Goal: Information Seeking & Learning: Find specific fact

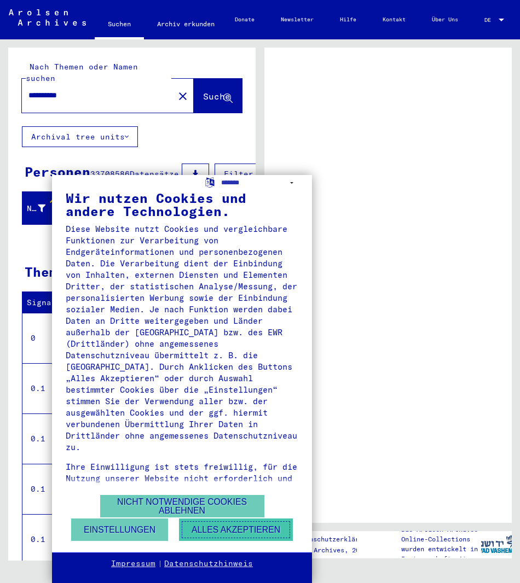
click at [207, 532] on button "Alles akzeptieren" at bounding box center [236, 530] width 114 height 22
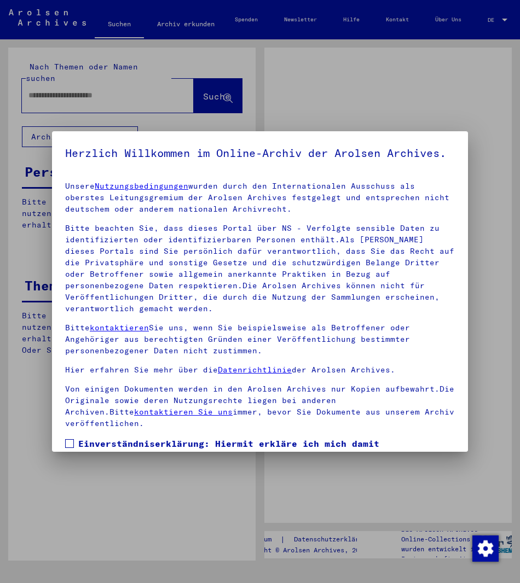
type input "**********"
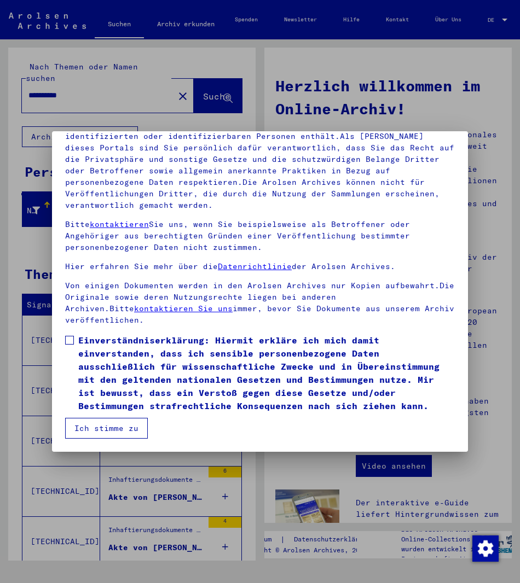
scroll to position [121, 0]
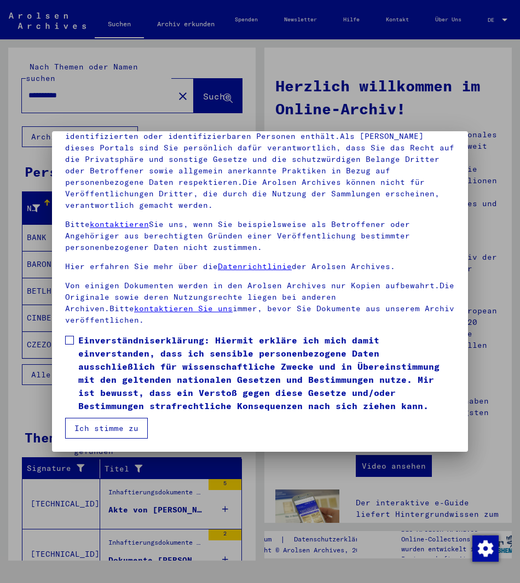
click at [69, 344] on span at bounding box center [69, 340] width 9 height 9
click at [113, 436] on button "Ich stimme zu" at bounding box center [106, 428] width 83 height 21
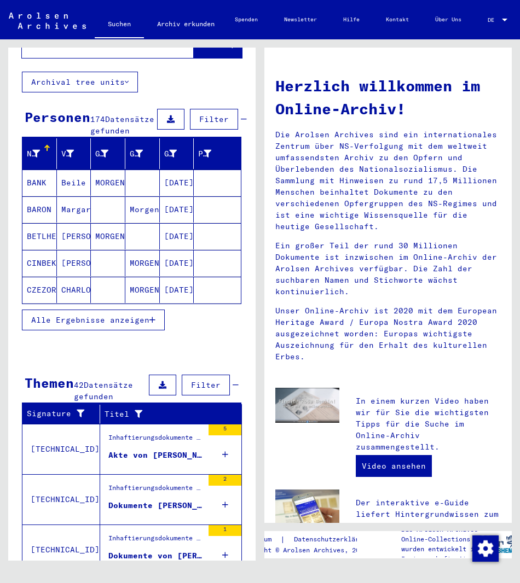
scroll to position [164, 0]
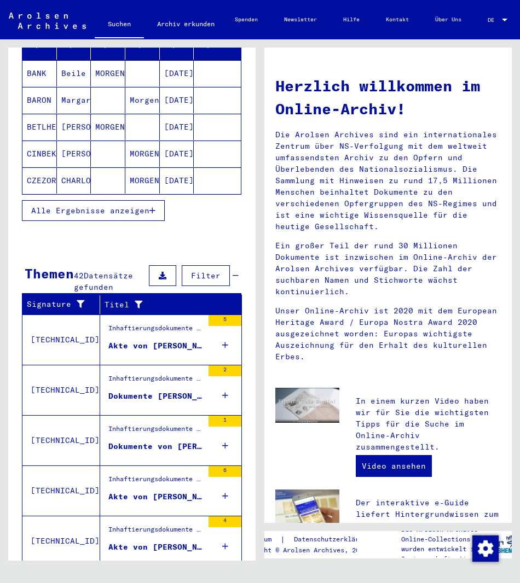
click at [160, 345] on div "Akte von [PERSON_NAME], geboren am [DEMOGRAPHIC_DATA]" at bounding box center [155, 345] width 95 height 11
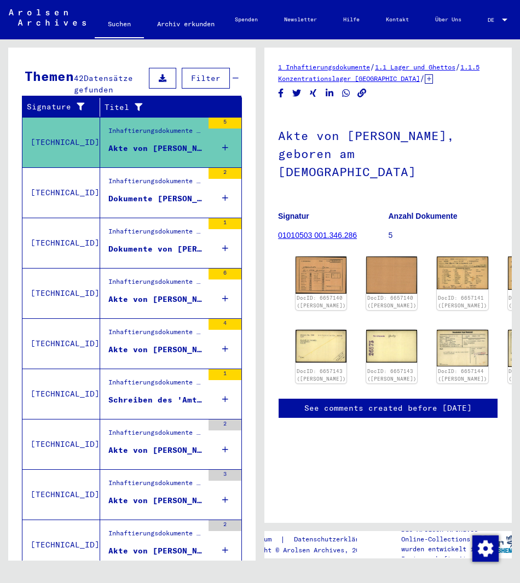
click at [149, 197] on div "Dokumente [PERSON_NAME], geboren am [DEMOGRAPHIC_DATA]" at bounding box center [155, 198] width 95 height 11
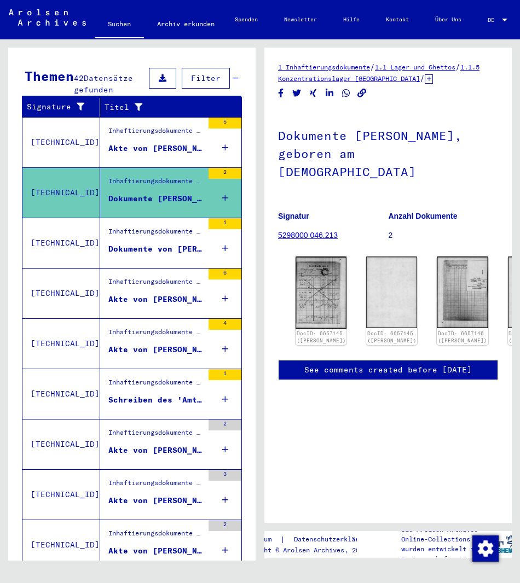
click at [154, 236] on div "Inhaftierungsdokumente > Lager und Ghettos > Konzentrationslager [GEOGRAPHIC_DA…" at bounding box center [155, 233] width 95 height 15
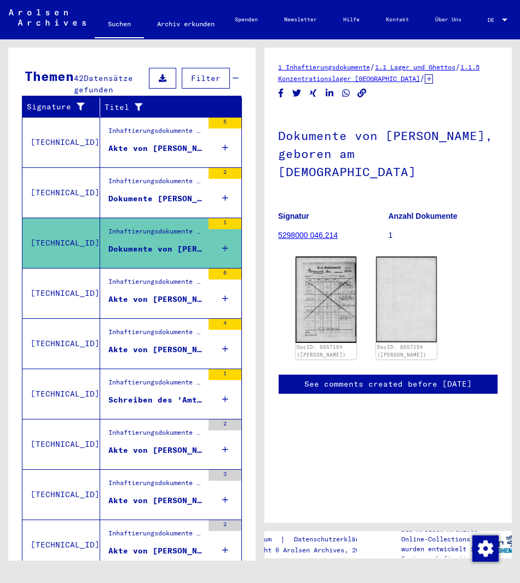
click at [153, 288] on div "Inhaftierungsdokumente > Lager und Ghettos > Konzentrationslager [GEOGRAPHIC_DA…" at bounding box center [155, 284] width 95 height 15
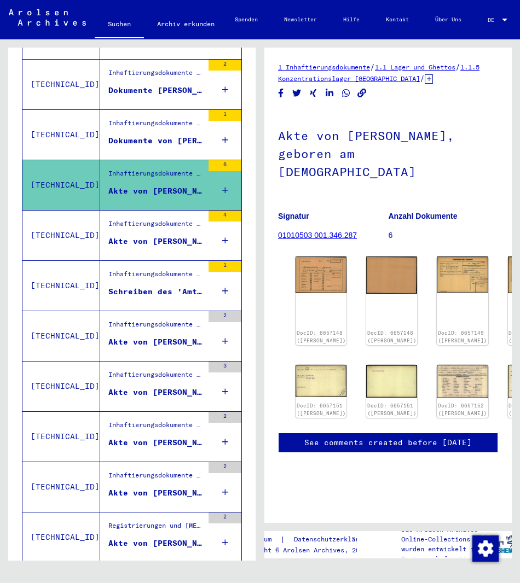
scroll to position [273, 0]
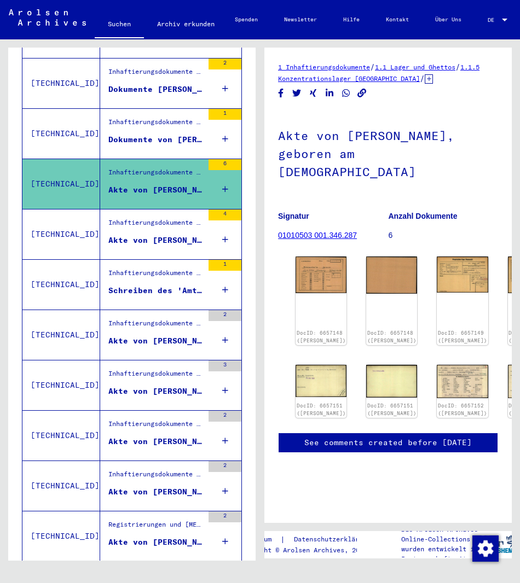
click at [150, 230] on div "Inhaftierungsdokumente > Lager und Ghettos > Konzentrationslager [GEOGRAPHIC_DA…" at bounding box center [155, 225] width 95 height 15
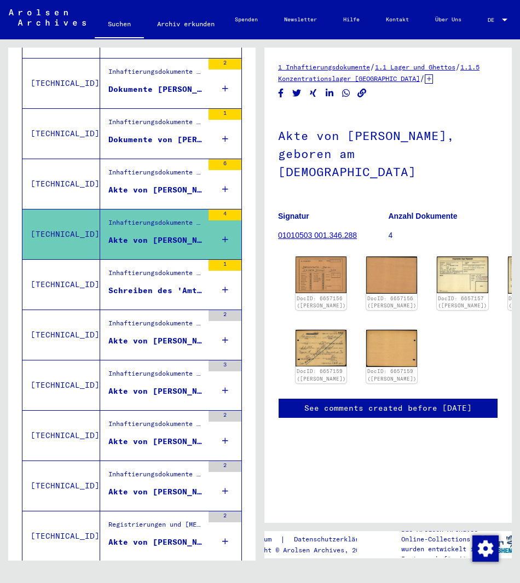
click at [154, 282] on div "Inhaftierungsdokumente > Verschiedenes > Gefängnisse > Allgemeine Informationen…" at bounding box center [155, 275] width 95 height 15
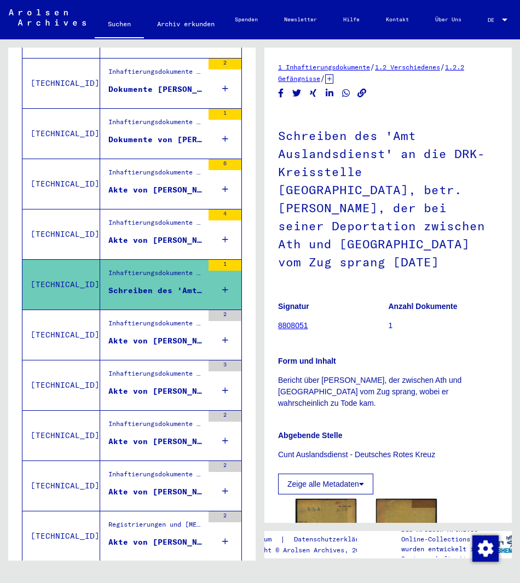
click at [154, 335] on div "Akte von [PERSON_NAME], geboren am [DEMOGRAPHIC_DATA]" at bounding box center [155, 340] width 95 height 11
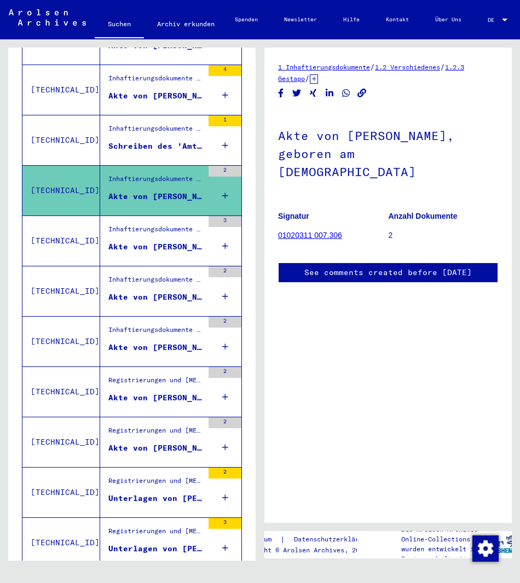
scroll to position [438, 0]
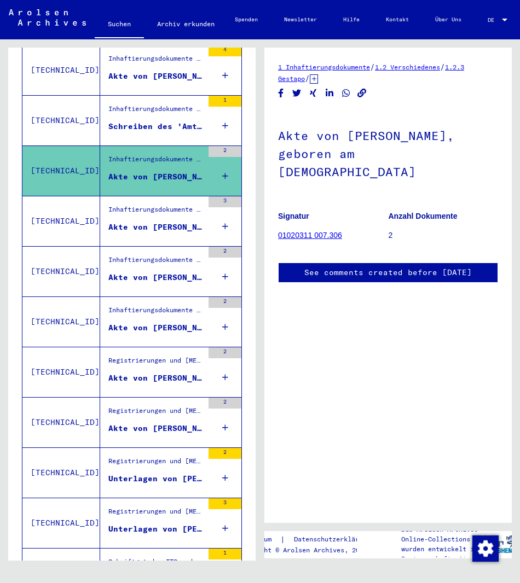
click at [155, 223] on div "Akte von [PERSON_NAME], geboren am [DEMOGRAPHIC_DATA]" at bounding box center [155, 227] width 95 height 11
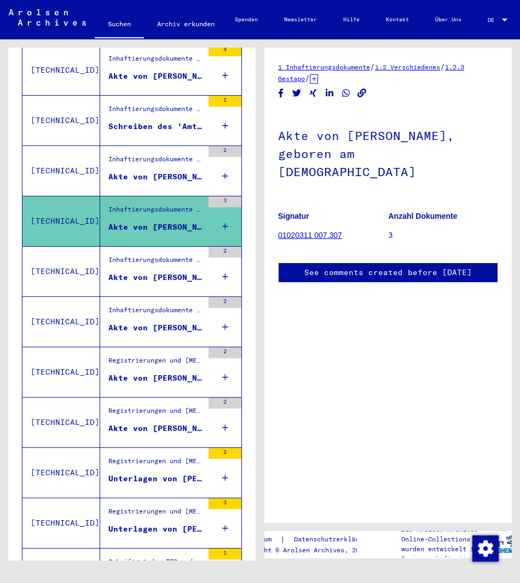
click at [153, 258] on div "Inhaftierungsdokumente > Verschiedenes > Gestapo > Individuelle Unterlagen Gest…" at bounding box center [155, 262] width 95 height 15
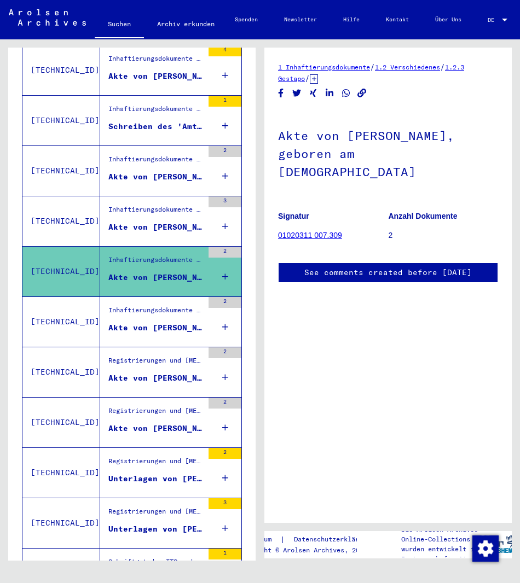
click at [160, 300] on div "Inhaftierungsdokumente > Verschiedenes > Gestapo > Individuelle Unterlagen Gest…" at bounding box center [151, 322] width 103 height 50
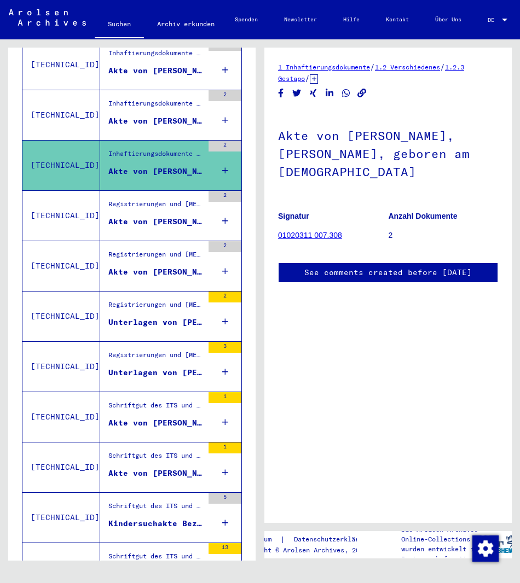
scroll to position [602, 0]
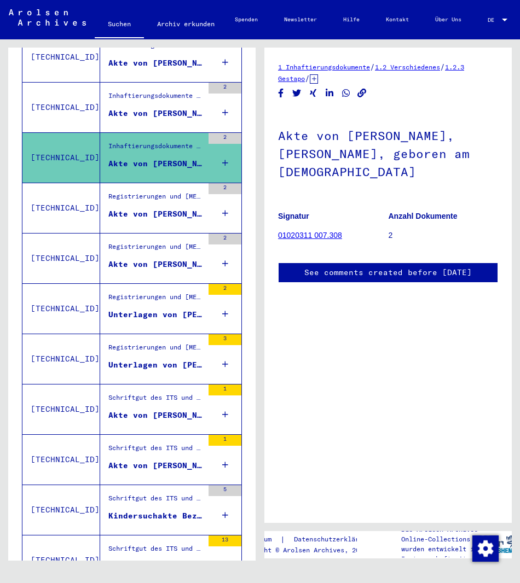
click at [160, 213] on div "Akte von [PERSON_NAME], geboren am [DEMOGRAPHIC_DATA]" at bounding box center [155, 213] width 95 height 11
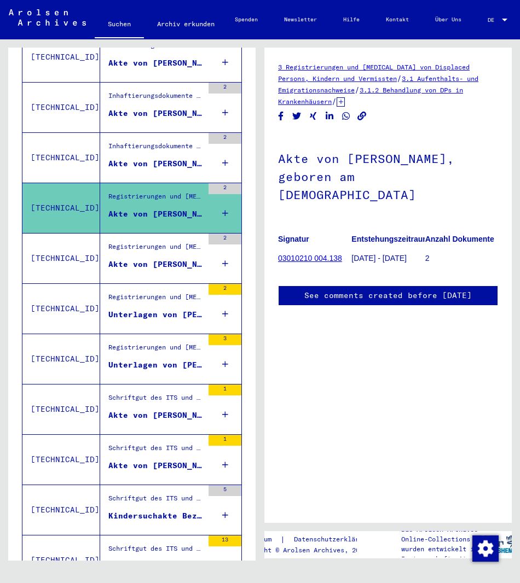
click at [157, 261] on div "Akte von [PERSON_NAME], geboren am [DEMOGRAPHIC_DATA]" at bounding box center [155, 264] width 95 height 11
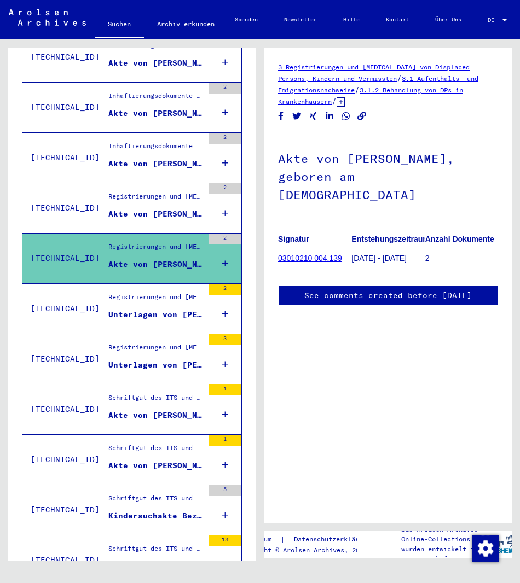
click at [156, 309] on div "Unterlagen von [PERSON_NAME], geboren am [DEMOGRAPHIC_DATA], geboren in [GEOGRA…" at bounding box center [155, 314] width 95 height 11
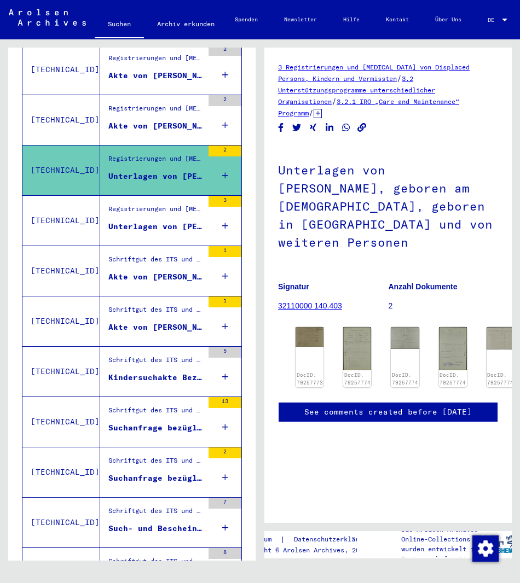
scroll to position [766, 0]
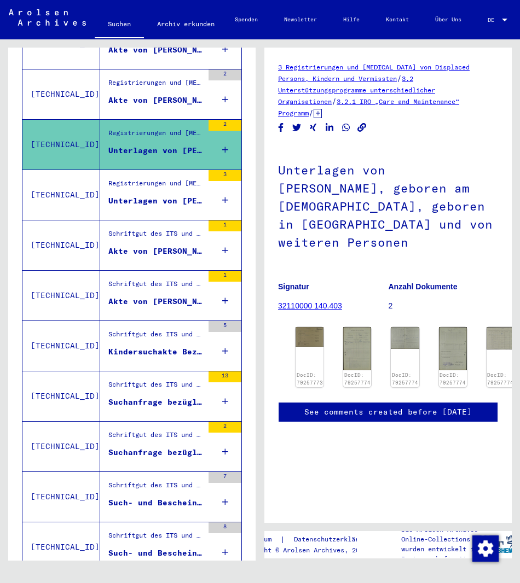
click at [174, 193] on div "Registrierungen und [MEDICAL_DATA] von Displaced Persons, Kindern und Vermisste…" at bounding box center [155, 185] width 95 height 15
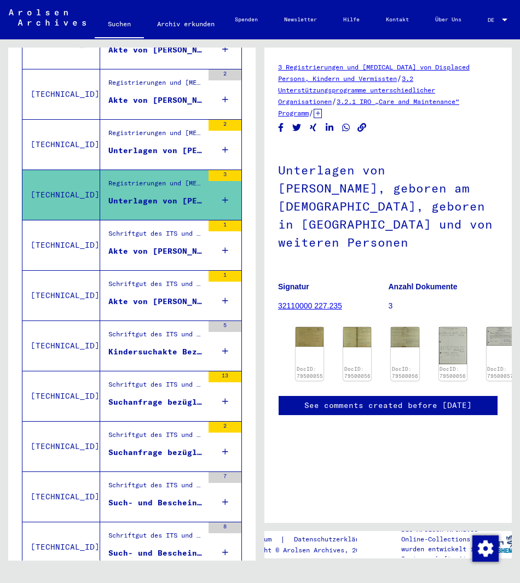
click at [166, 249] on div "Akte von [PERSON_NAME]" at bounding box center [155, 251] width 95 height 11
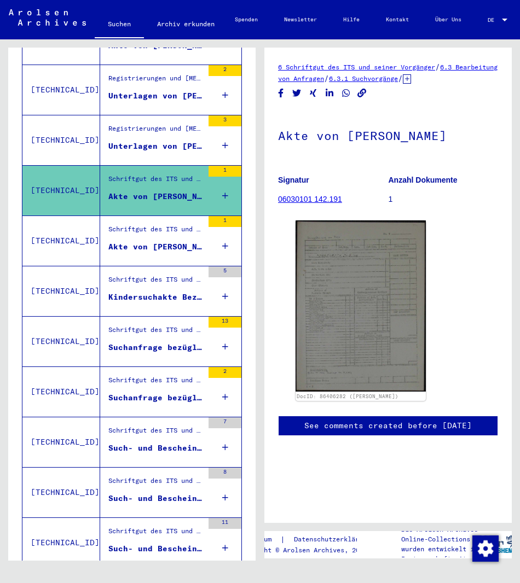
scroll to position [857, 0]
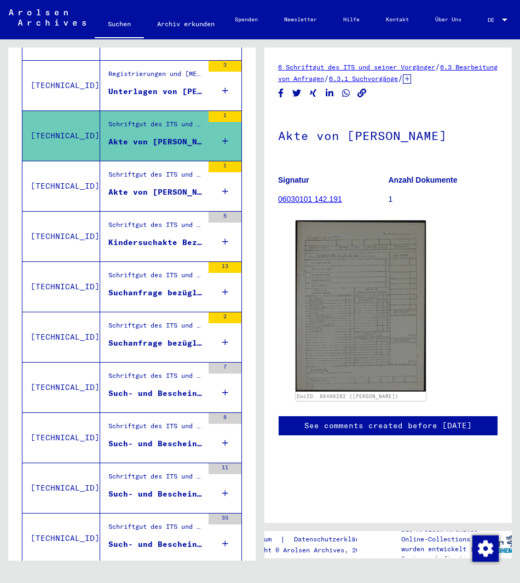
click at [163, 184] on div "Schriftgut des ITS und seiner Vorgänger > Bearbeitung von Anfragen > Suchvorgän…" at bounding box center [155, 177] width 95 height 15
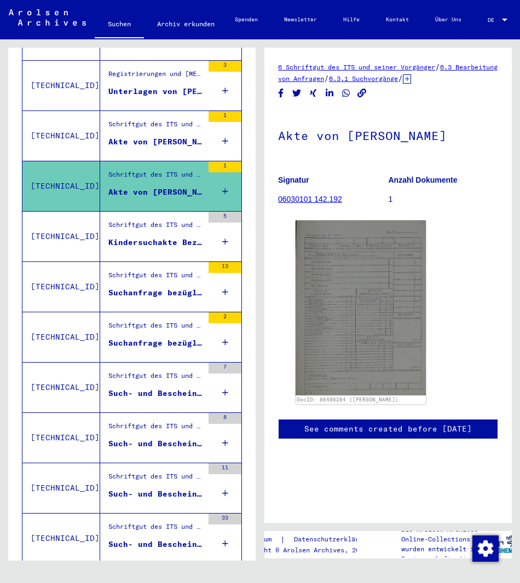
click at [159, 240] on div "Kindersuchakte Bezüglich [PERSON_NAME] [DATE]" at bounding box center [155, 242] width 95 height 11
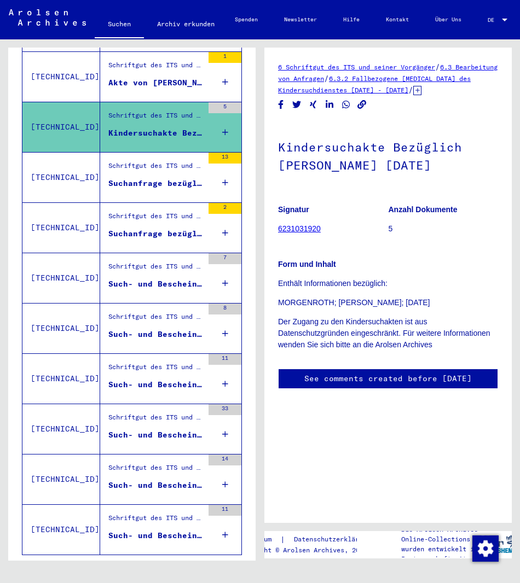
click at [161, 178] on div "Suchanfrage bezüglich BETLHEIM STEFO" at bounding box center [155, 183] width 95 height 11
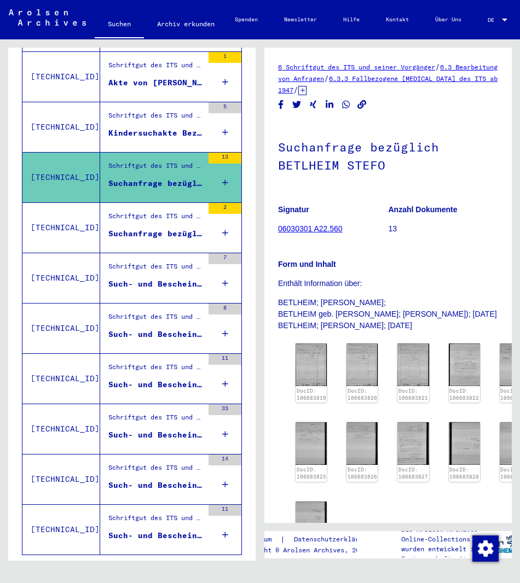
click at [159, 221] on div "Schriftgut des ITS und seiner Vorgänger > Bearbeitung von Anfragen > Fallbezoge…" at bounding box center [155, 218] width 95 height 15
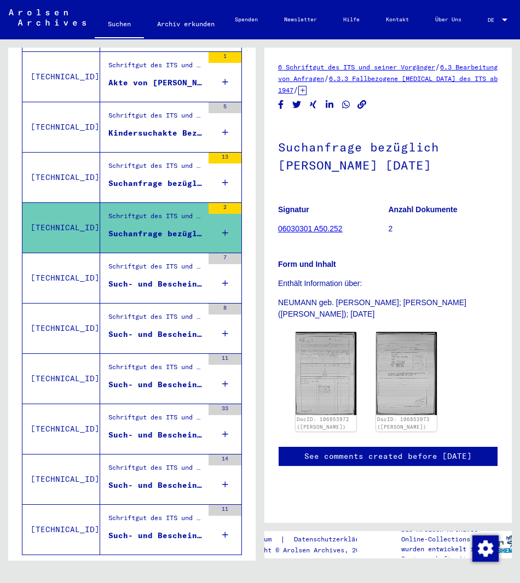
click at [166, 285] on div "Such- und Bescheinigungsvorgang Nr. 1.127.348 für [PERSON_NAME] geboren [DEMOGR…" at bounding box center [155, 283] width 95 height 11
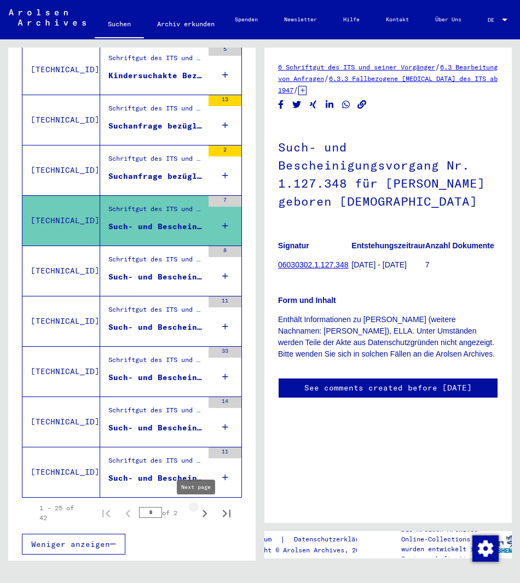
click at [199, 519] on icon "Next page" at bounding box center [204, 513] width 15 height 15
type input "*"
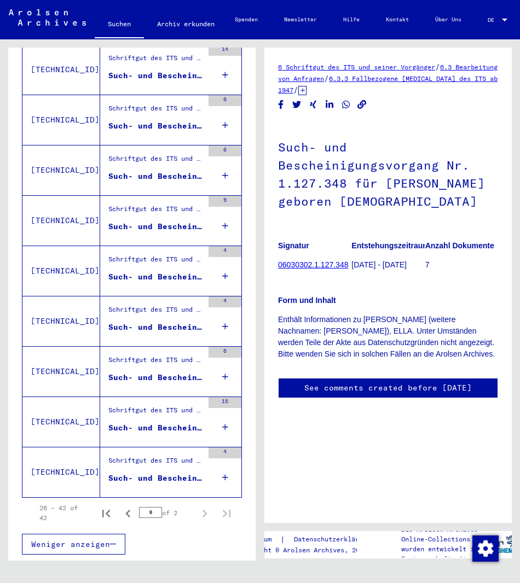
click at [178, 467] on div "Schriftgut des ITS und seiner Vorgänger > Bearbeitung von Anfragen > Fallbezoge…" at bounding box center [155, 463] width 95 height 15
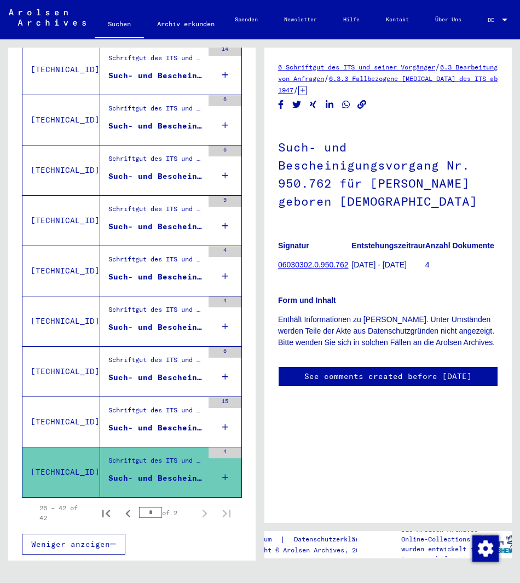
click at [153, 421] on figure "Schriftgut des ITS und seiner Vorgänger > Bearbeitung von Anfragen > Fallbezoge…" at bounding box center [155, 413] width 95 height 16
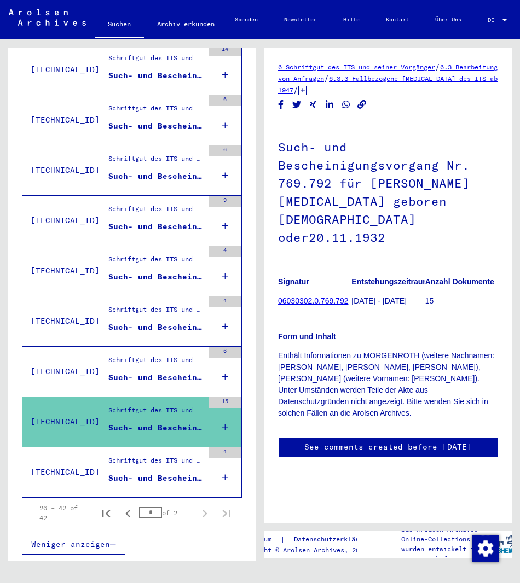
click at [153, 378] on div "Such- und Bescheinigungsvorgang Nr. 755.835 für [PERSON_NAME] geboren [DEMOGRAP…" at bounding box center [155, 377] width 95 height 11
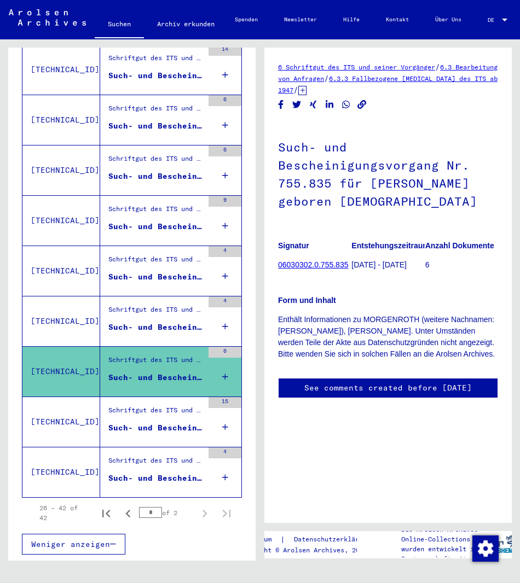
click at [145, 315] on div "Schriftgut des ITS und seiner Vorgänger > Bearbeitung von Anfragen > Fallbezoge…" at bounding box center [155, 312] width 95 height 15
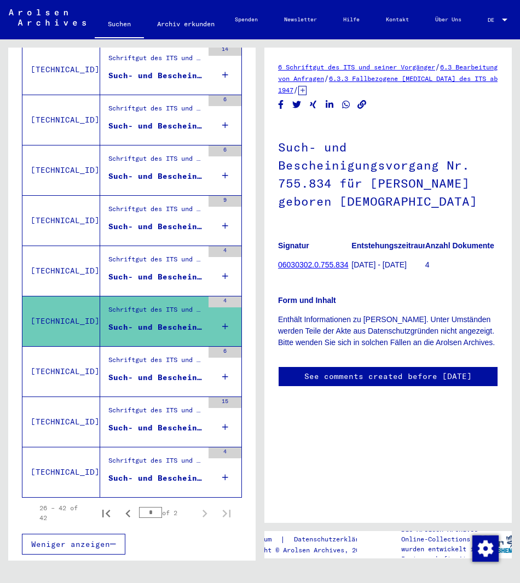
click at [145, 281] on div "Such- und Bescheinigungsvorgang Nr. 755.457 für [PERSON_NAME][GEOGRAPHIC_DATA] …" at bounding box center [155, 276] width 95 height 11
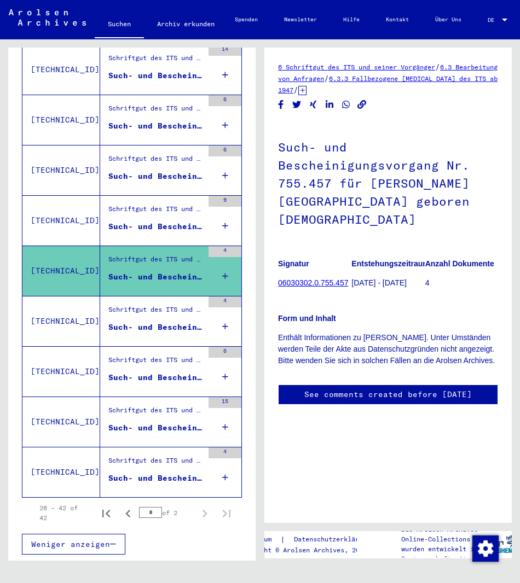
click at [149, 221] on div "Such- und Bescheinigungsvorgang Nr. 748.287 für [PERSON_NAME][GEOGRAPHIC_DATA] …" at bounding box center [155, 226] width 95 height 11
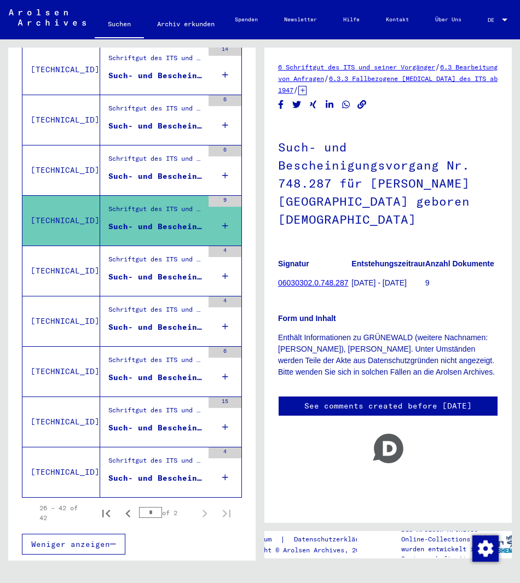
click at [159, 276] on div "Such- und Bescheinigungsvorgang Nr. 755.457 für [PERSON_NAME][GEOGRAPHIC_DATA] …" at bounding box center [155, 276] width 95 height 11
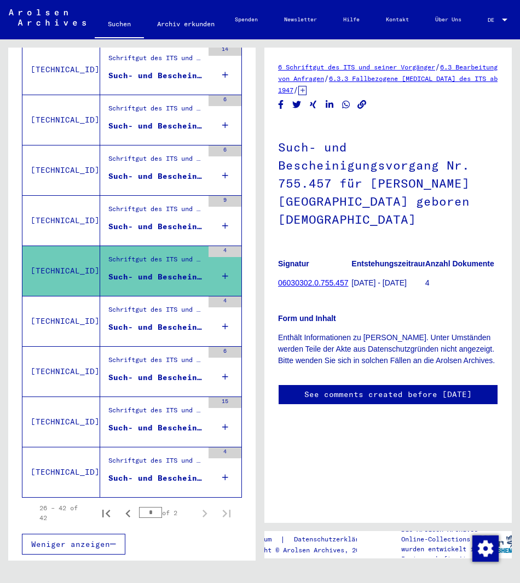
drag, startPoint x: 150, startPoint y: 276, endPoint x: 97, endPoint y: 271, distance: 52.8
click at [100, 271] on div "Schriftgut des ITS und seiner Vorgänger > Bearbeitung von Anfragen > Fallbezoge…" at bounding box center [151, 271] width 103 height 50
drag, startPoint x: 97, startPoint y: 271, endPoint x: 177, endPoint y: 285, distance: 80.6
click at [177, 285] on figure "Such- und Bescheinigungsvorgang Nr. 755.457 für [PERSON_NAME][GEOGRAPHIC_DATA] …" at bounding box center [155, 279] width 95 height 16
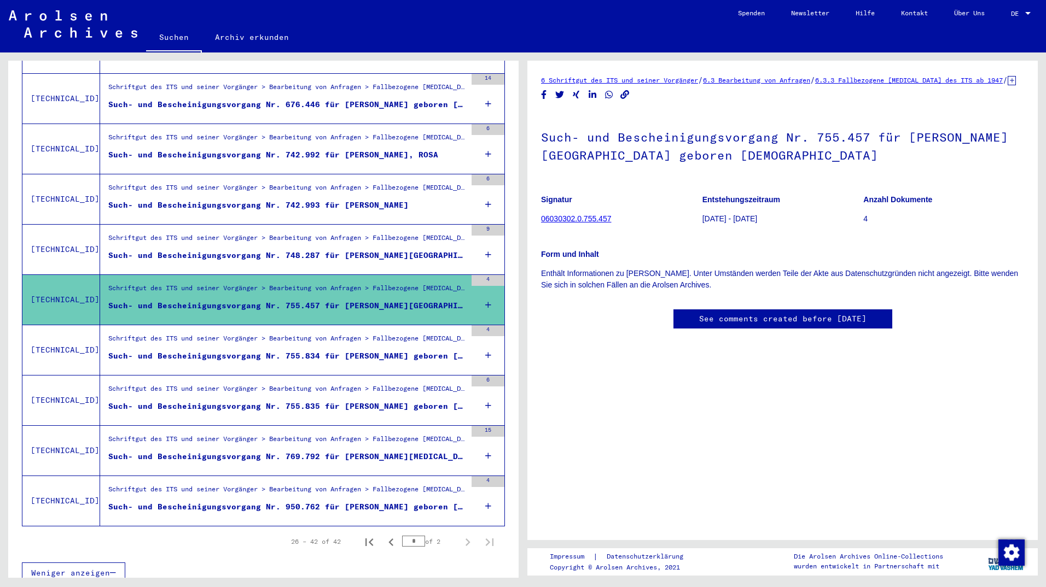
drag, startPoint x: 399, startPoint y: 305, endPoint x: 323, endPoint y: 298, distance: 75.9
click at [323, 300] on div "Such- und Bescheinigungsvorgang Nr. 755.457 für [PERSON_NAME][GEOGRAPHIC_DATA] …" at bounding box center [287, 305] width 358 height 11
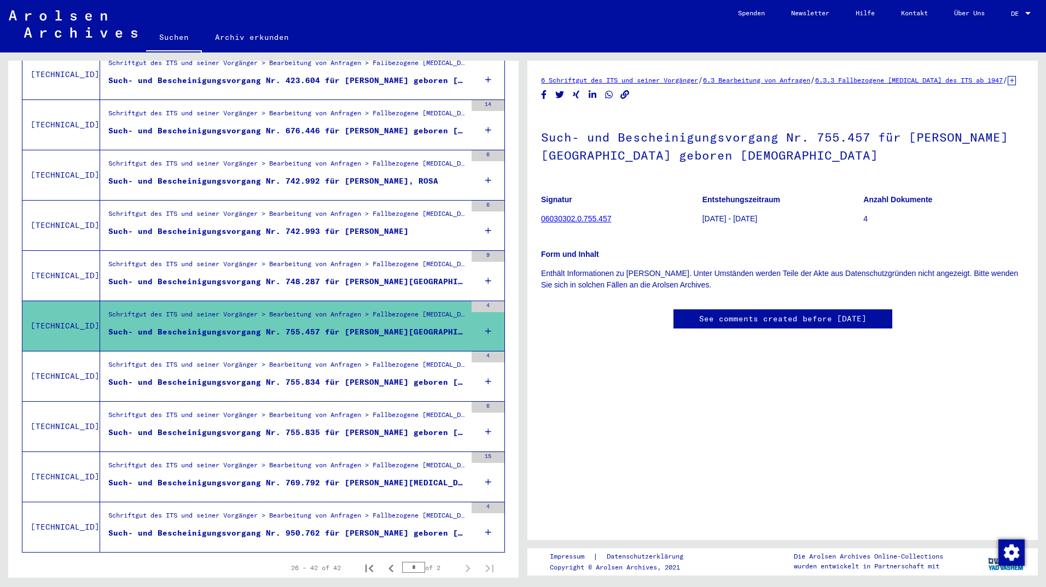
scroll to position [615, 0]
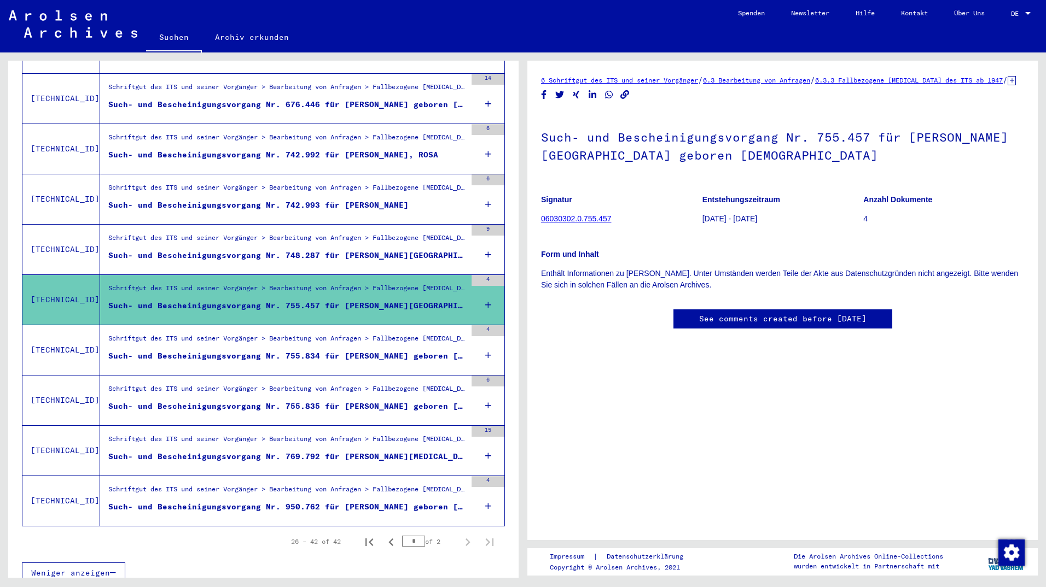
click at [434, 124] on div "Schriftgut des ITS und seiner Vorgänger > Bearbeitung von Anfragen > Fallbezoge…" at bounding box center [283, 149] width 366 height 50
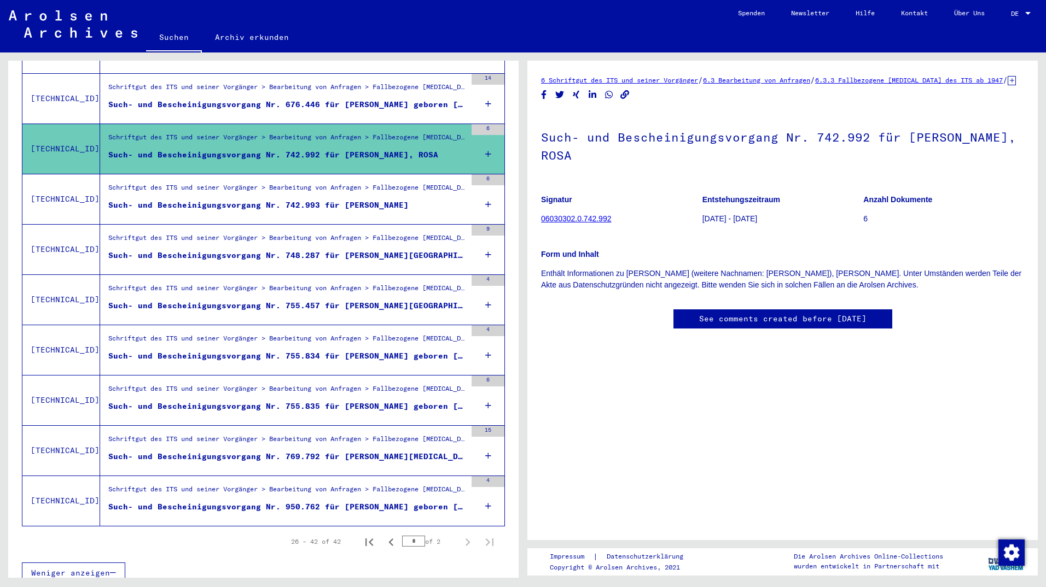
click at [374, 284] on div "Schriftgut des ITS und seiner Vorgänger > Bearbeitung von Anfragen > Fallbezoge…" at bounding box center [287, 290] width 358 height 15
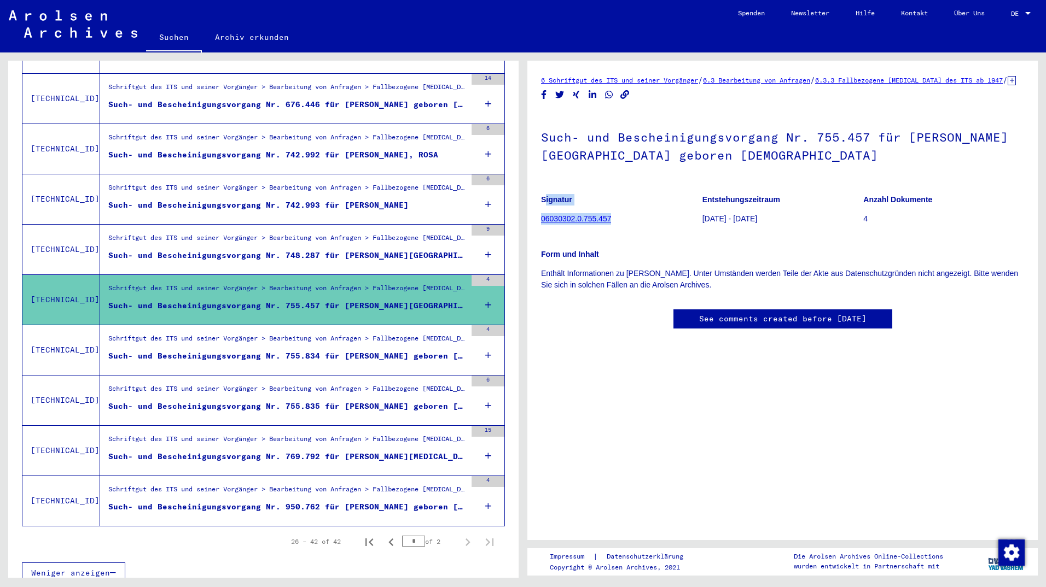
drag, startPoint x: 619, startPoint y: 238, endPoint x: 538, endPoint y: 242, distance: 80.5
click at [519, 242] on yv-its-full-details "6 Schriftgut des ITS und seiner Vorgänger / 6.3 Bearbeitung von Anfragen / 6.3.…" at bounding box center [782, 212] width 510 height 277
drag, startPoint x: 538, startPoint y: 242, endPoint x: 619, endPoint y: 236, distance: 81.1
click at [519, 236] on figure "Signatur 06030302.0.755.457" at bounding box center [621, 211] width 161 height 49
drag, startPoint x: 619, startPoint y: 236, endPoint x: 575, endPoint y: 242, distance: 44.2
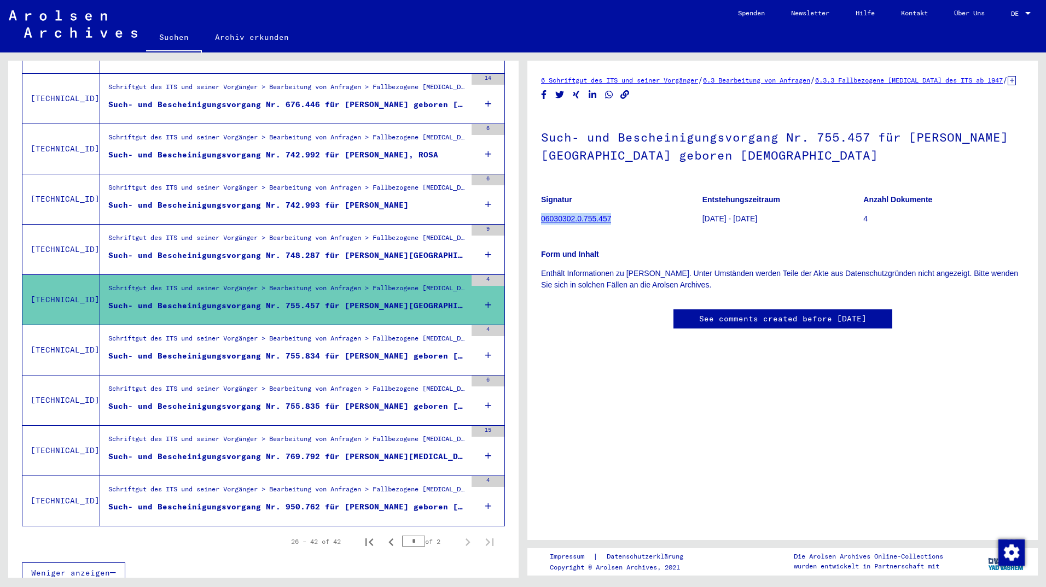
click at [519, 236] on figure "Signatur 06030302.0.755.457" at bounding box center [621, 211] width 161 height 49
